Goal: Complete application form: Complete application form

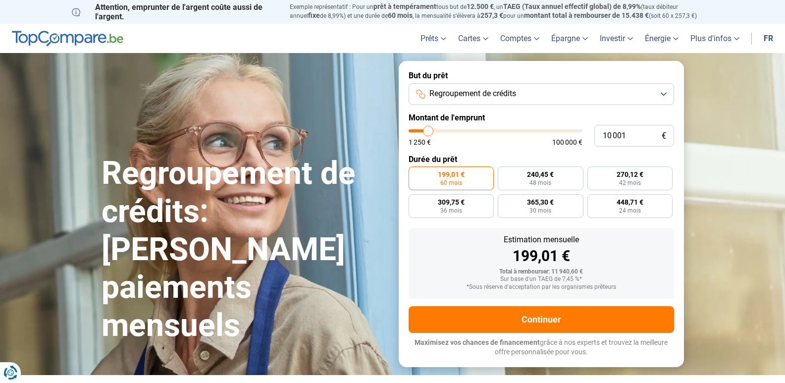
type input "28 750"
type input "28750"
click at [459, 131] on input "range" at bounding box center [495, 130] width 174 height 3
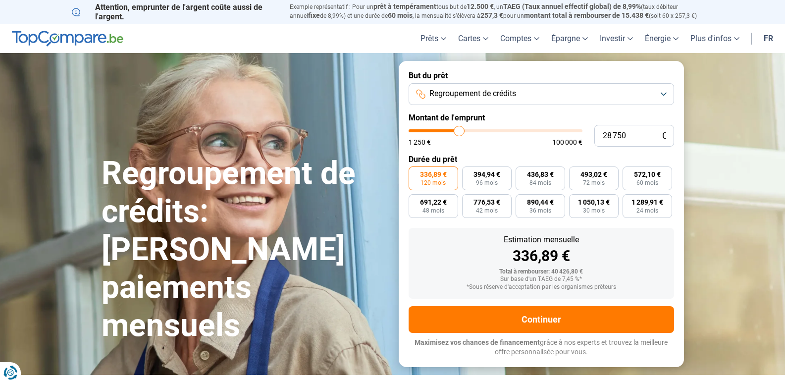
type input "29 000"
type input "29000"
type input "29 250"
type input "29250"
type input "29 500"
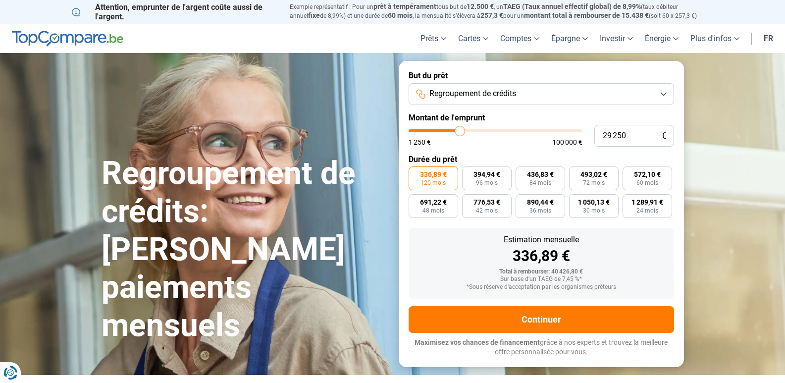
type input "29500"
type input "29 750"
type input "30250"
click at [461, 131] on input "range" at bounding box center [495, 130] width 174 height 3
type input "34 750"
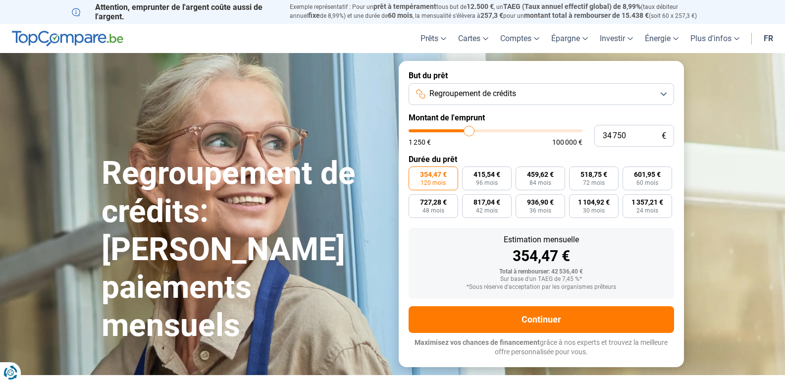
type input "34750"
click at [469, 131] on input "range" at bounding box center [495, 130] width 174 height 3
type input "14 000"
type input "14000"
click at [435, 130] on input "range" at bounding box center [495, 130] width 174 height 3
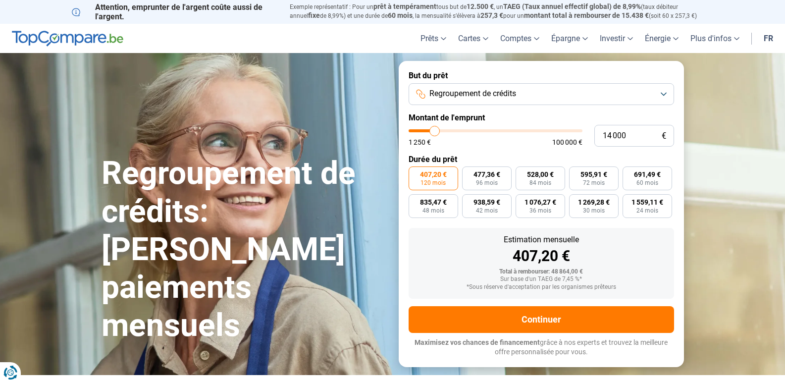
radio input "true"
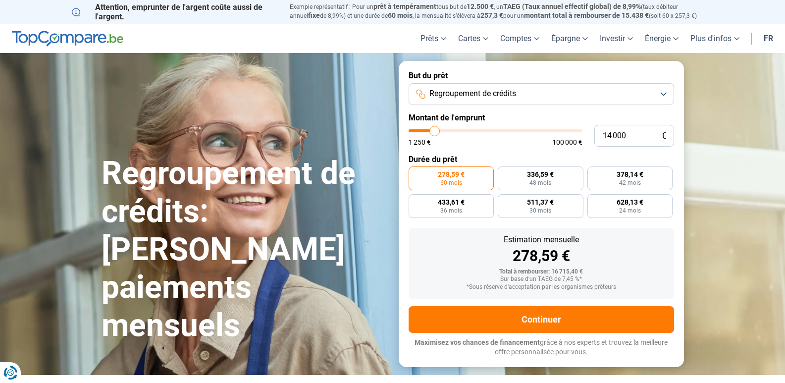
type input "7 750"
type input "7750"
click at [424, 131] on input "range" at bounding box center [495, 130] width 174 height 3
radio input "true"
click at [420, 131] on input "range" at bounding box center [495, 130] width 174 height 3
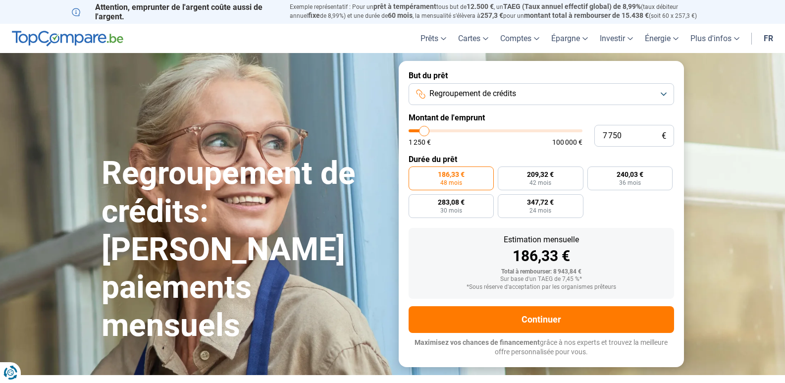
type input "3 000"
type input "3000"
click at [416, 131] on input "range" at bounding box center [495, 130] width 174 height 3
radio input "true"
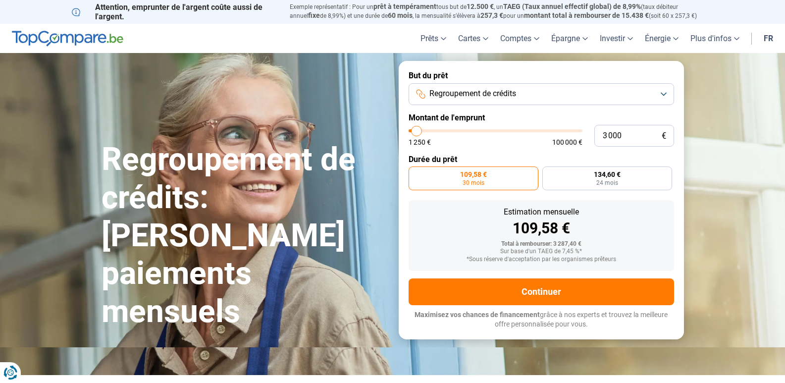
type input "7 000"
type input "7000"
click at [423, 131] on input "range" at bounding box center [495, 130] width 174 height 3
radio input "false"
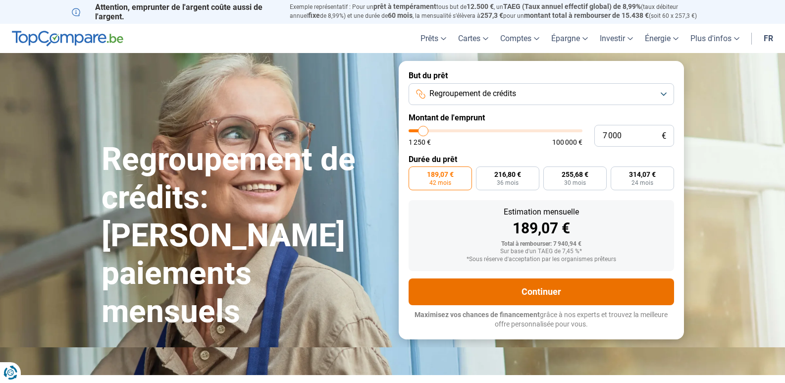
click at [527, 285] on button "Continuer" at bounding box center [540, 291] width 265 height 27
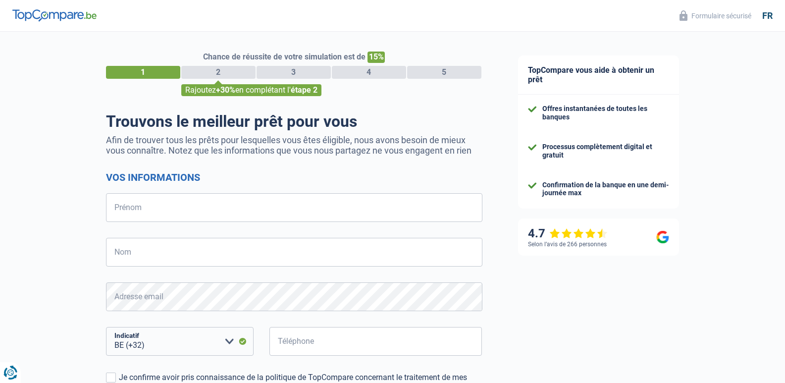
select select "32"
click at [149, 205] on input "Prénom" at bounding box center [294, 207] width 376 height 29
type input "RAYMOND"
click at [136, 254] on input "Nom" at bounding box center [294, 252] width 376 height 29
type input "LEGRANDLEGRAND"
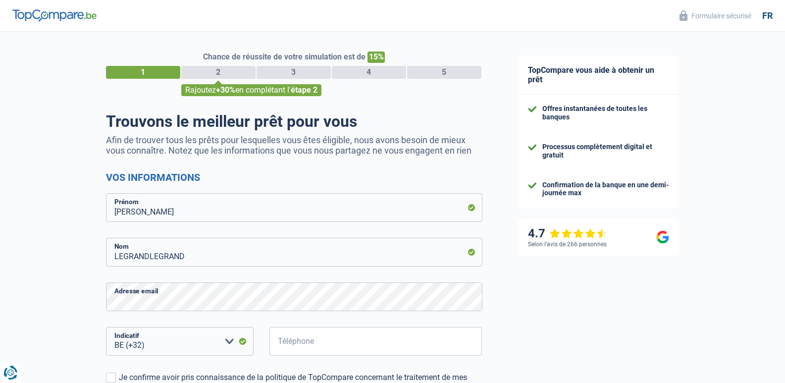
drag, startPoint x: 131, startPoint y: 283, endPoint x: 15, endPoint y: 209, distance: 137.8
click at [15, 209] on div "Chance de réussite de votre simulation est de 15% 1 2 3 4 5 Rajoutez +30% en co…" at bounding box center [250, 281] width 500 height 506
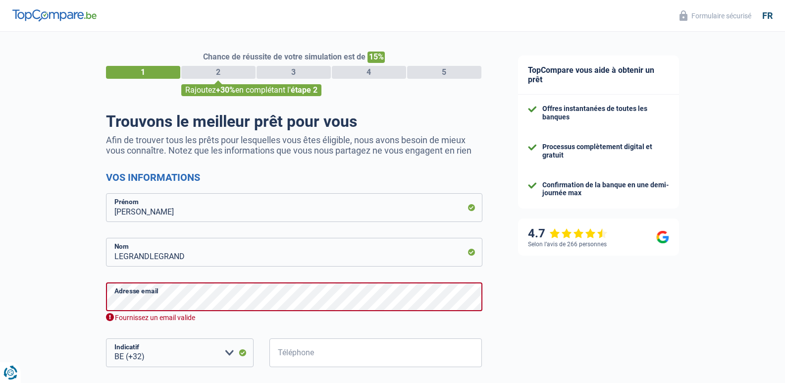
drag, startPoint x: 172, startPoint y: 283, endPoint x: 87, endPoint y: 256, distance: 88.8
click at [87, 256] on div "Chance de réussite de votre simulation est de 15% 1 2 3 4 5 Rajoutez +30% en co…" at bounding box center [250, 287] width 500 height 518
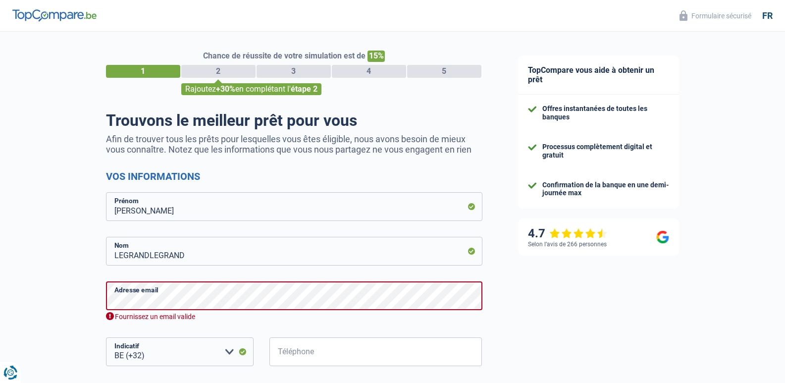
click at [47, 267] on div "Chance de réussite de votre simulation est de 15% 1 2 3 4 5 Rajoutez +30% en co…" at bounding box center [250, 286] width 500 height 518
drag, startPoint x: 190, startPoint y: 280, endPoint x: 63, endPoint y: 256, distance: 128.9
click at [63, 256] on div "Chance de réussite de votre simulation est de 15% 1 2 3 4 5 Rajoutez +30% en co…" at bounding box center [250, 286] width 500 height 518
